Goal: Task Accomplishment & Management: Use online tool/utility

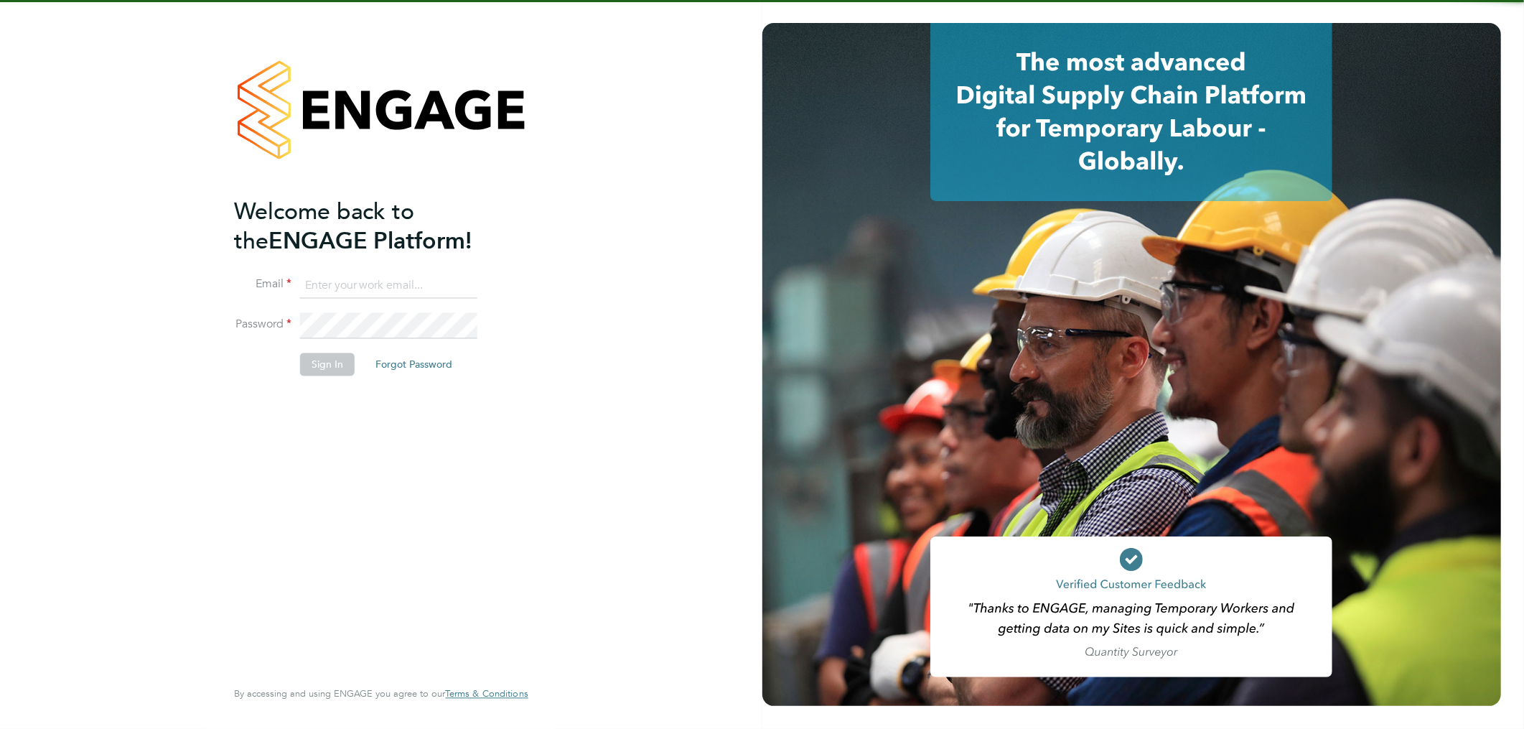
type input "lee.hall@pcrnet.co.uk"
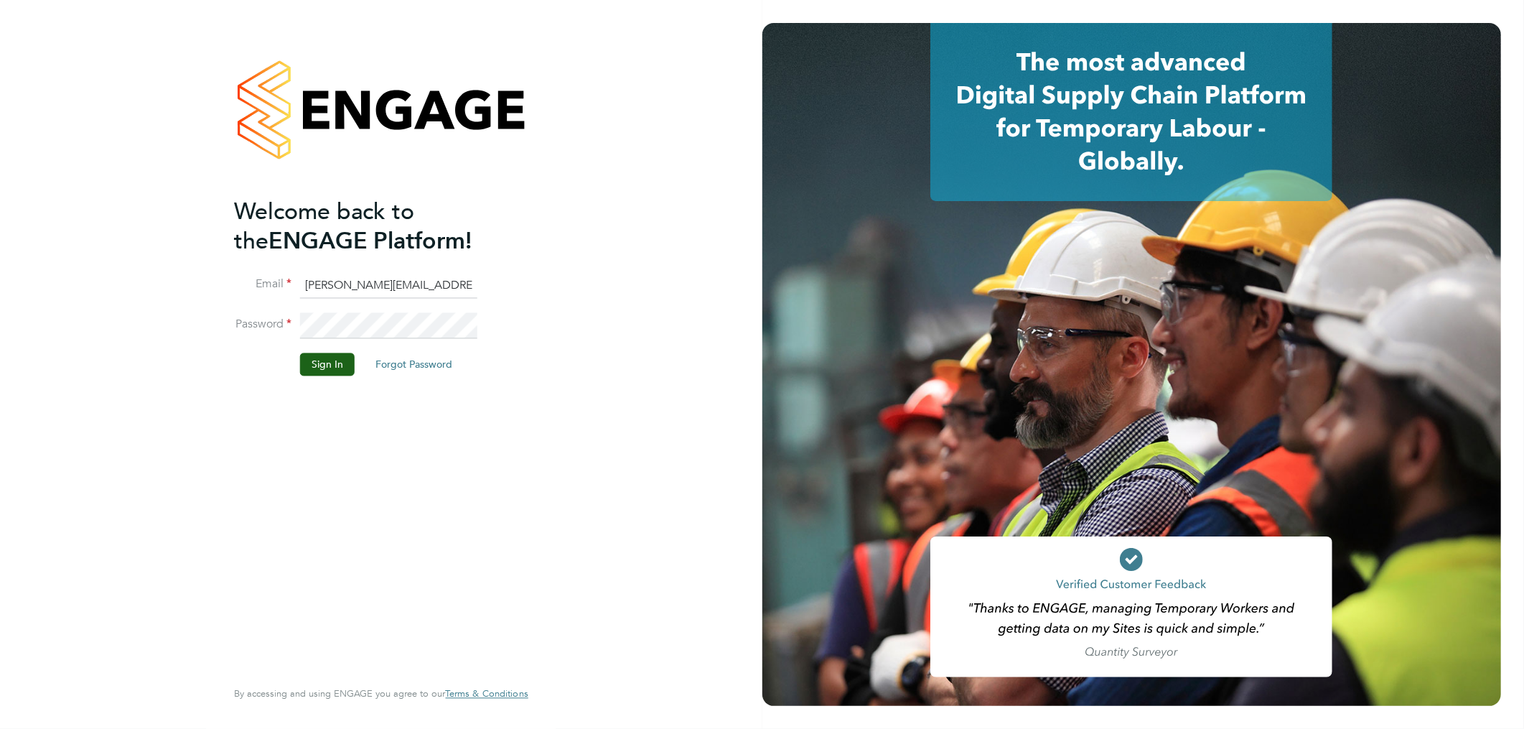
drag, startPoint x: 390, startPoint y: 499, endPoint x: 333, endPoint y: 419, distance: 98.2
click at [390, 496] on div "Welcome back to the ENGAGE Platform! Email lee.hall@pcrnet.co.uk Password Sign …" at bounding box center [374, 436] width 280 height 479
click at [309, 356] on button "Sign In" at bounding box center [327, 364] width 55 height 23
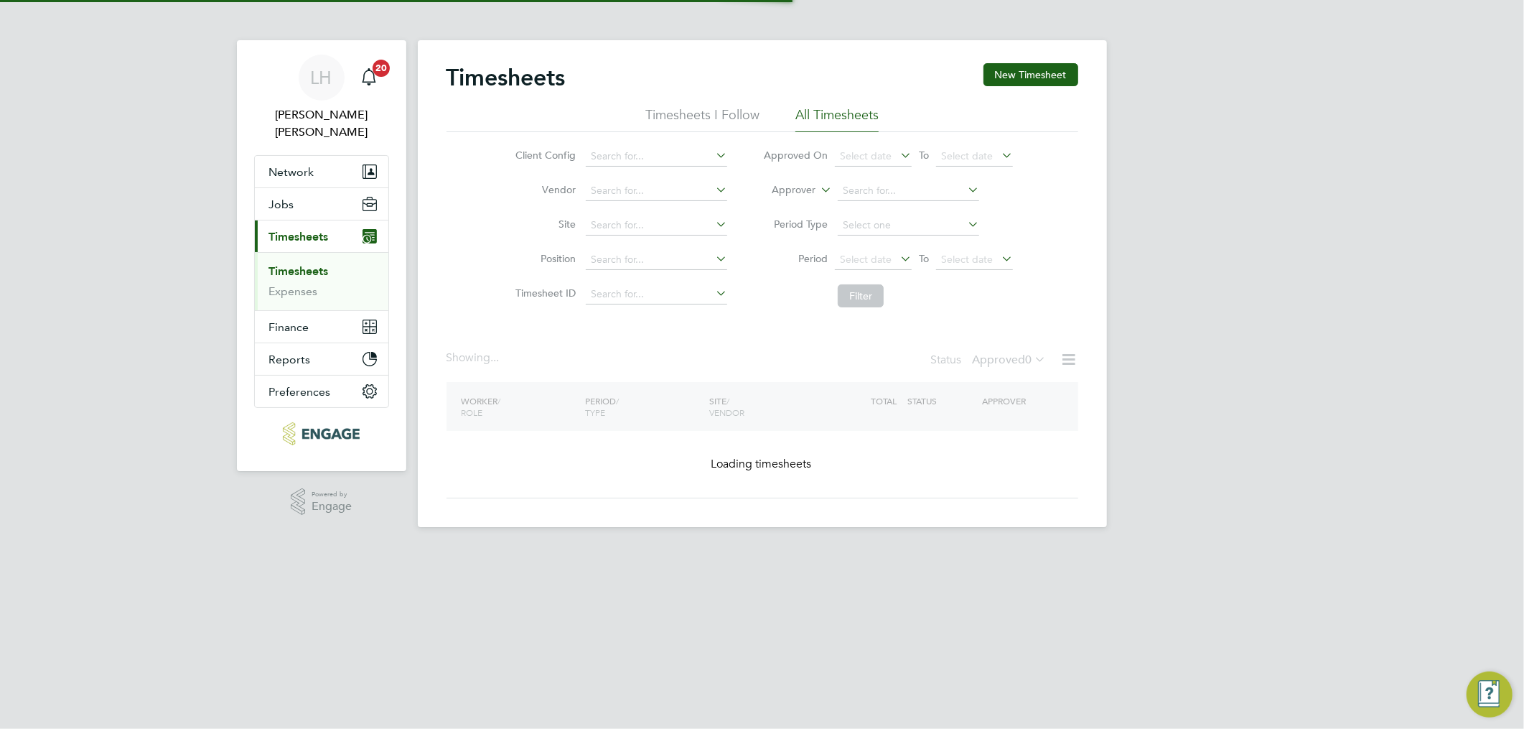
click at [564, 336] on div "Timesheets New Timesheet Timesheets I Follow All Timesheets Client Config Vendo…" at bounding box center [762, 280] width 632 height 435
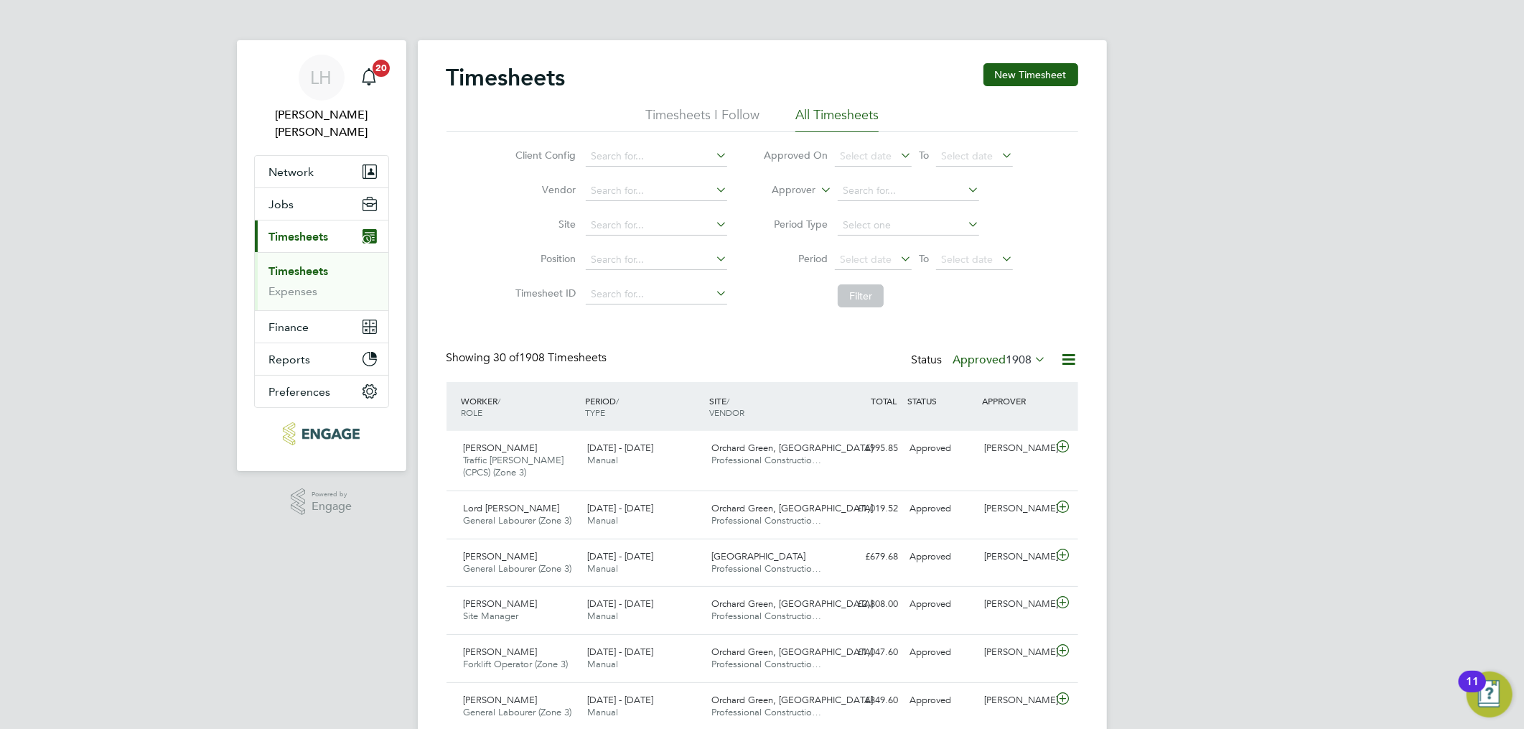
click at [971, 304] on li "Filter" at bounding box center [888, 295] width 286 height 37
click at [988, 360] on label "Approved 1908" at bounding box center [999, 359] width 93 height 14
click at [984, 424] on li "Submitted" at bounding box center [980, 425] width 66 height 20
